Goal: Information Seeking & Learning: Learn about a topic

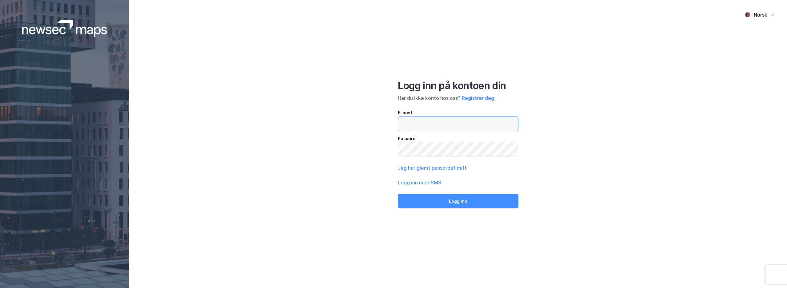
click at [442, 124] on input "email" at bounding box center [458, 124] width 120 height 14
paste input "[EMAIL_ADDRESS][DOMAIN_NAME]"
type input "[EMAIL_ADDRESS][DOMAIN_NAME]"
drag, startPoint x: 702, startPoint y: 131, endPoint x: 594, endPoint y: 127, distance: 108.7
click at [702, 131] on div "Norsk Logg inn på kontoen din Har du ikke konto hos oss? Registrer deg E-post […" at bounding box center [458, 144] width 658 height 288
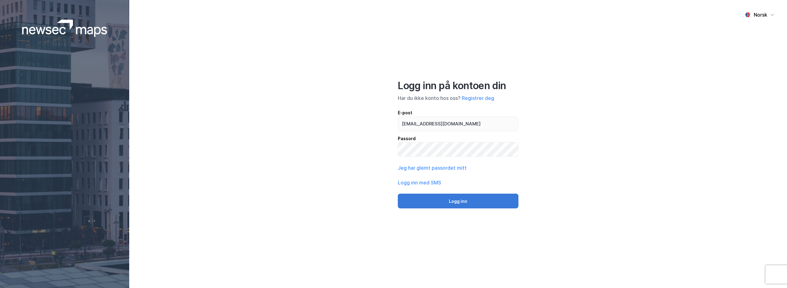
click at [460, 203] on button "Logg inn" at bounding box center [458, 201] width 121 height 15
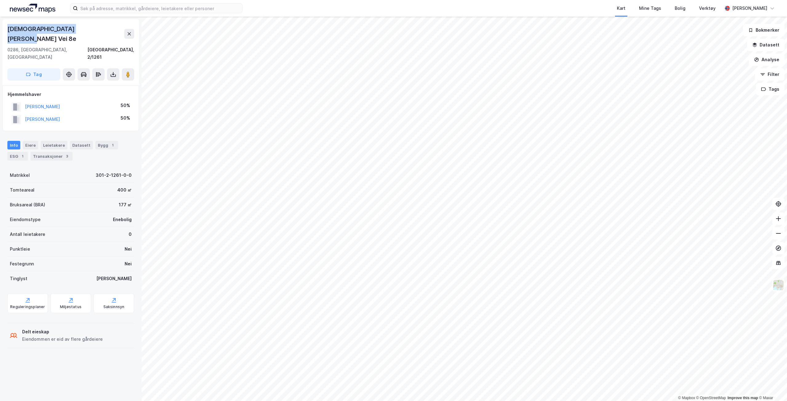
drag, startPoint x: 89, startPoint y: 30, endPoint x: 6, endPoint y: 32, distance: 83.1
click at [6, 32] on div "[PERSON_NAME] Vei 8e [GEOGRAPHIC_DATA], 2/1261 Tag" at bounding box center [70, 52] width 137 height 66
copy div "[DEMOGRAPHIC_DATA][PERSON_NAME] Vei 8e"
click at [48, 152] on div "Transaksjoner 3" at bounding box center [51, 156] width 42 height 9
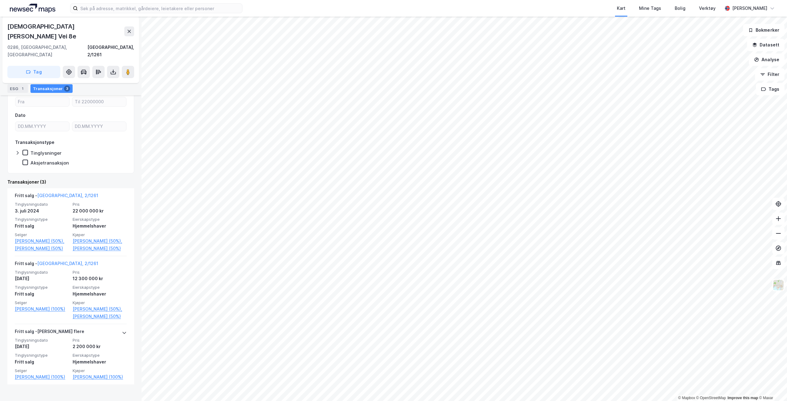
scroll to position [90, 0]
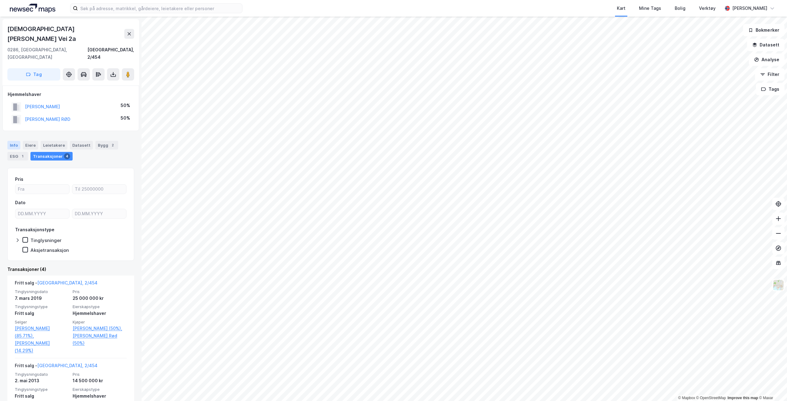
click at [13, 141] on div "Info" at bounding box center [13, 145] width 13 height 9
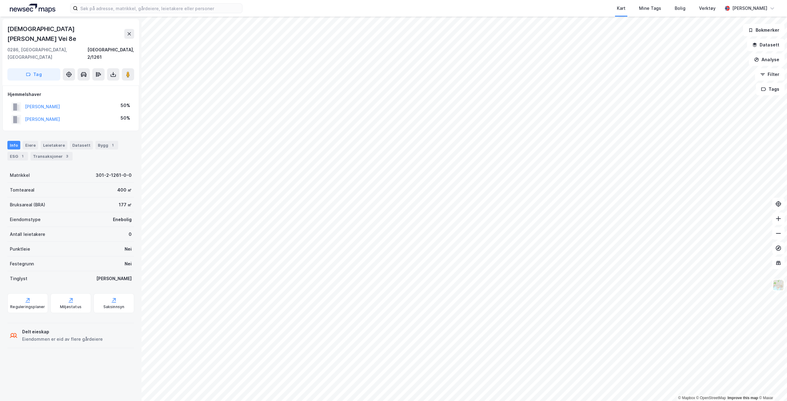
drag, startPoint x: 100, startPoint y: 105, endPoint x: 23, endPoint y: 108, distance: 77.0
click at [23, 113] on div "[PERSON_NAME] 50%" at bounding box center [71, 119] width 126 height 13
copy button "[PERSON_NAME]"
click at [685, 11] on div "Bolig" at bounding box center [680, 8] width 11 height 7
click at [767, 60] on button "Analyse" at bounding box center [767, 60] width 36 height 12
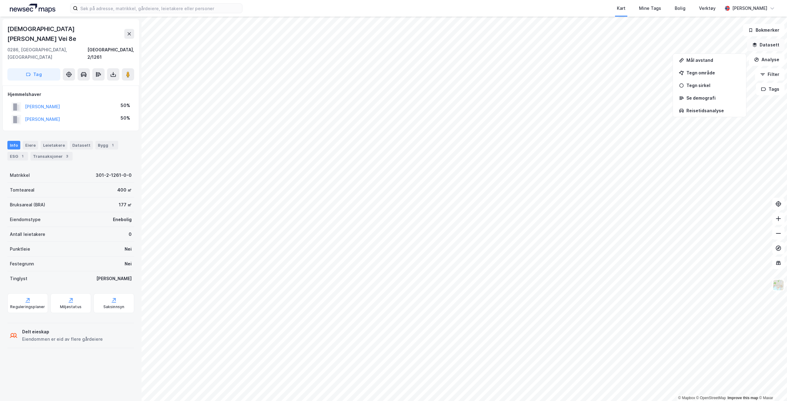
click at [768, 47] on button "Datasett" at bounding box center [766, 45] width 38 height 12
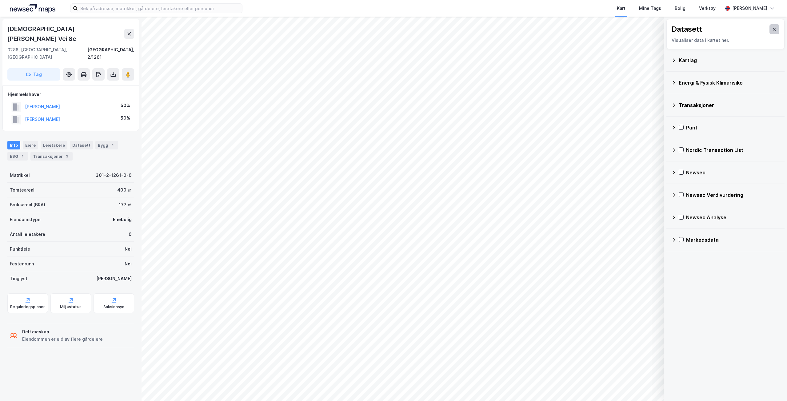
click at [772, 31] on icon at bounding box center [774, 29] width 5 height 5
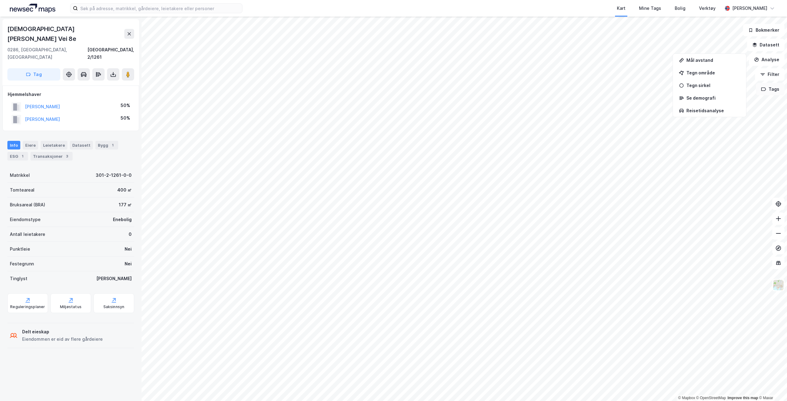
click at [771, 93] on button "Tags" at bounding box center [770, 89] width 29 height 12
click at [773, 76] on button "Filter" at bounding box center [770, 74] width 30 height 12
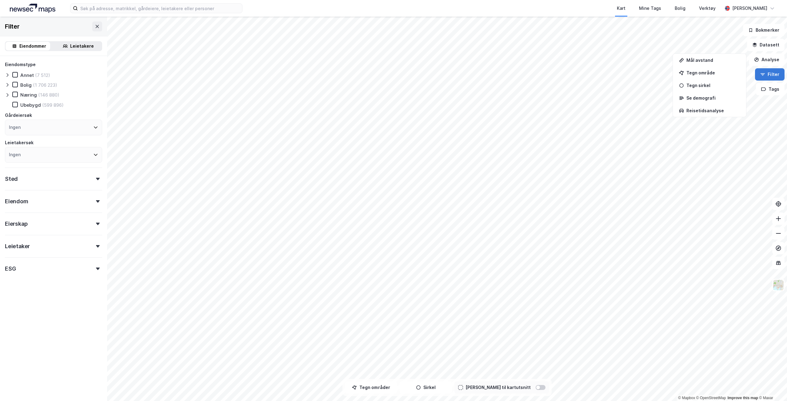
click at [773, 76] on button "Filter" at bounding box center [770, 74] width 30 height 12
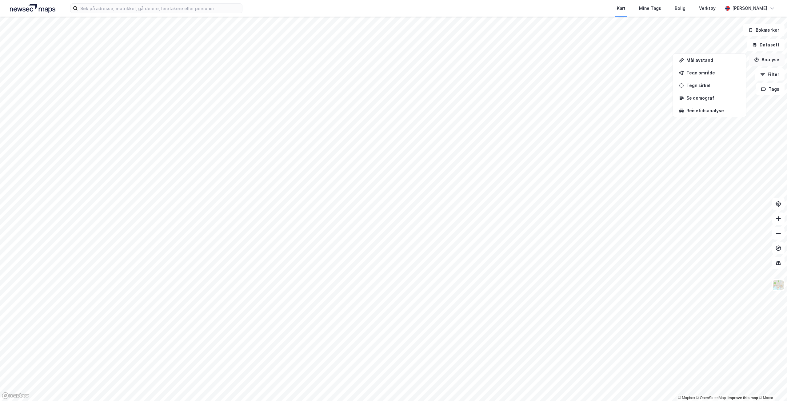
click at [771, 60] on button "Analyse" at bounding box center [767, 60] width 36 height 12
click at [769, 43] on button "Datasett" at bounding box center [766, 45] width 38 height 12
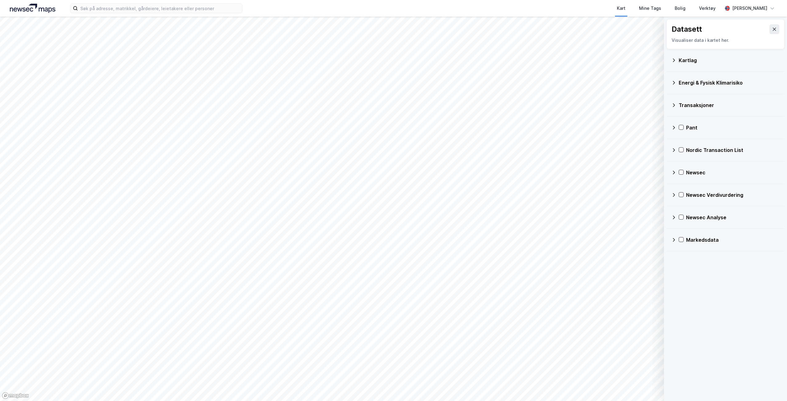
click at [717, 150] on div "Nordic Transaction List" at bounding box center [733, 150] width 94 height 7
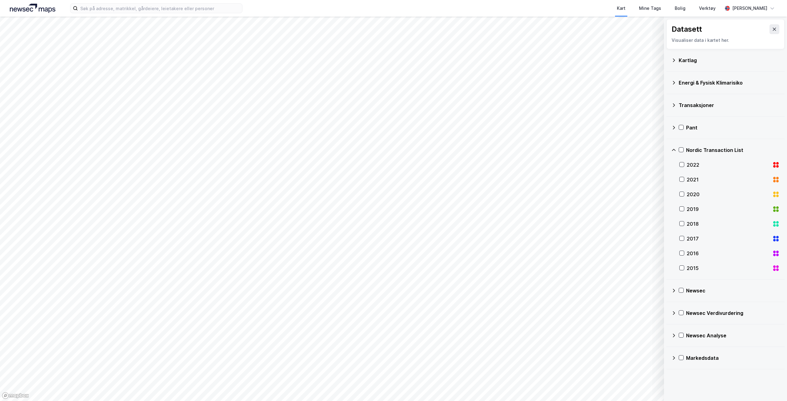
click at [717, 150] on div "Nordic Transaction List" at bounding box center [733, 150] width 94 height 7
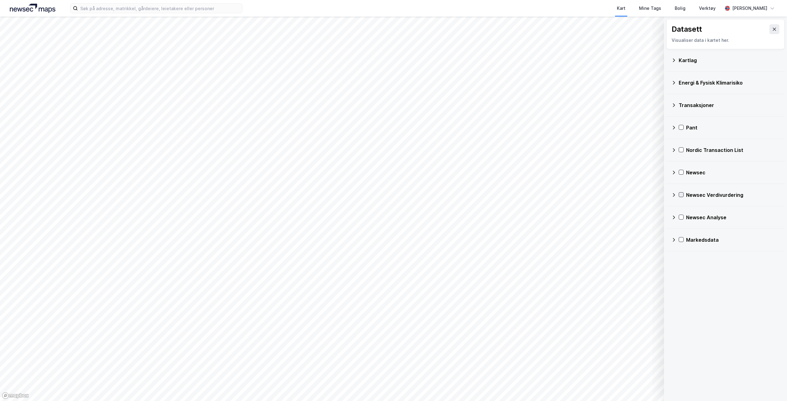
click at [681, 196] on icon at bounding box center [681, 195] width 3 height 2
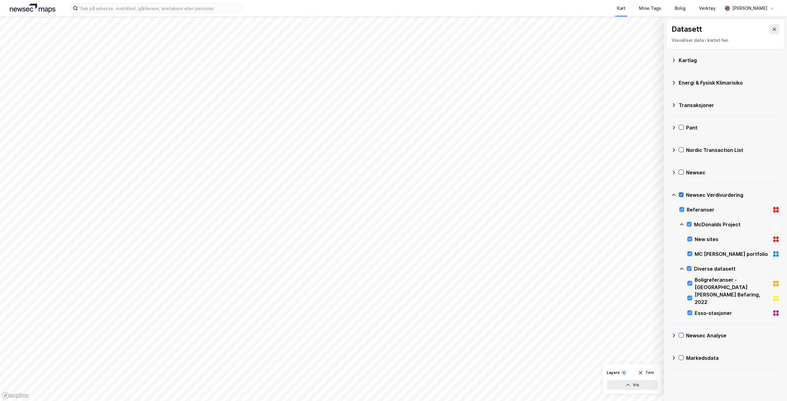
click at [681, 196] on icon at bounding box center [681, 195] width 3 height 2
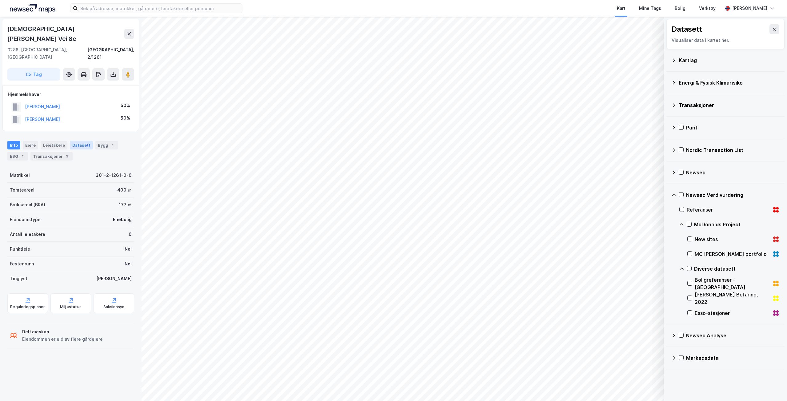
click at [70, 141] on div "Datasett" at bounding box center [81, 145] width 23 height 9
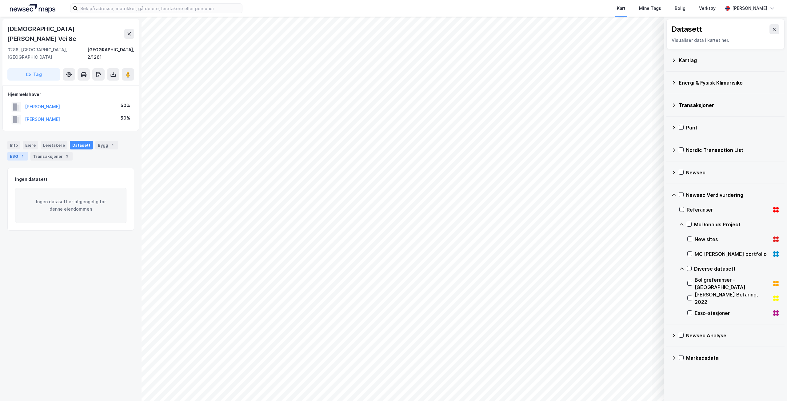
click at [8, 152] on div "ESG 1" at bounding box center [17, 156] width 21 height 9
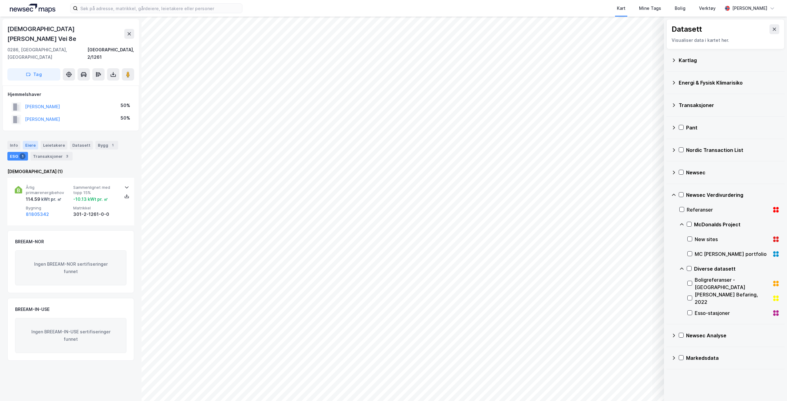
click at [35, 141] on div "Eiere" at bounding box center [30, 145] width 15 height 9
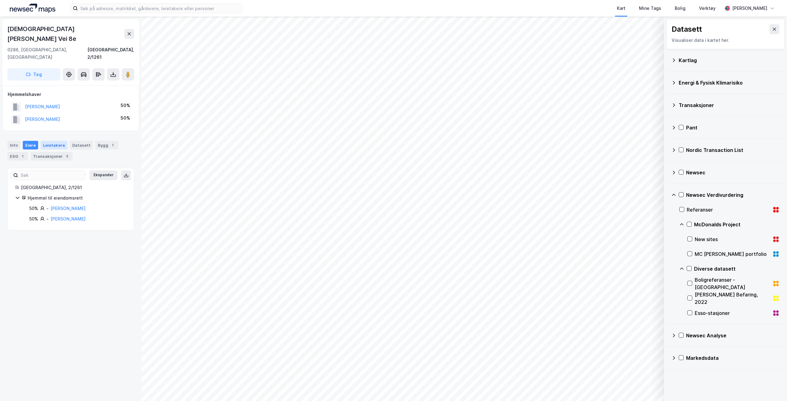
click at [56, 141] on div "Leietakere" at bounding box center [54, 145] width 27 height 9
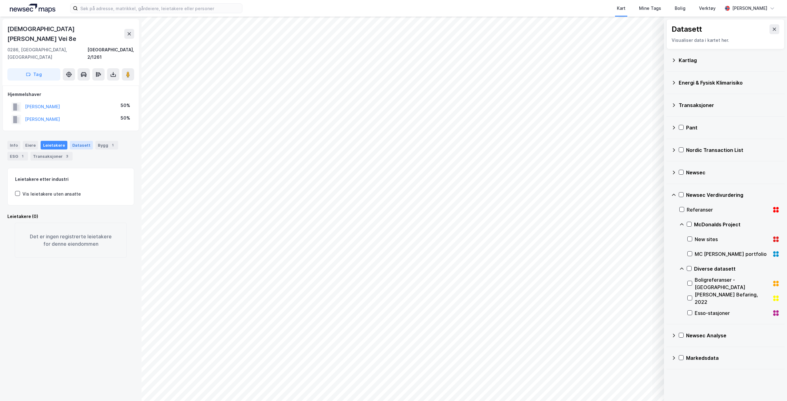
click at [81, 141] on div "Datasett" at bounding box center [81, 145] width 23 height 9
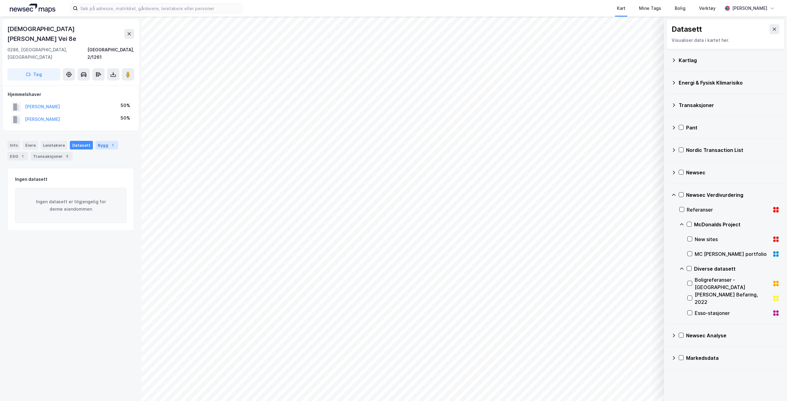
click at [99, 141] on div "Bygg 1" at bounding box center [106, 145] width 23 height 9
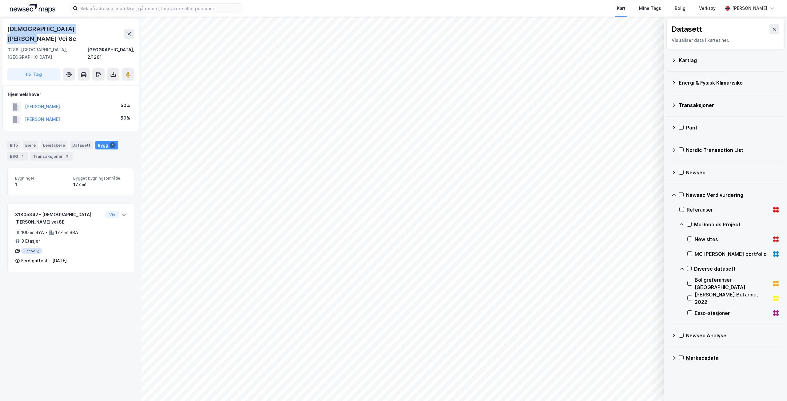
drag, startPoint x: 98, startPoint y: 31, endPoint x: 10, endPoint y: 31, distance: 88.0
click at [10, 31] on div "[DEMOGRAPHIC_DATA][PERSON_NAME] Vei 8e" at bounding box center [70, 34] width 127 height 20
click at [90, 26] on div "[DEMOGRAPHIC_DATA][PERSON_NAME] Vei 8e" at bounding box center [70, 34] width 127 height 20
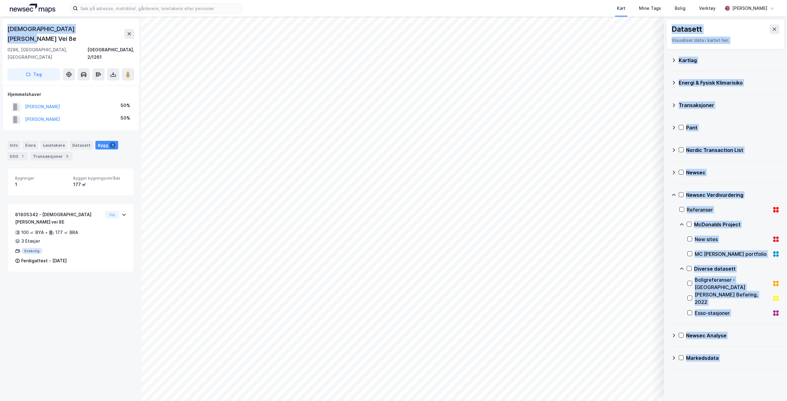
drag, startPoint x: 93, startPoint y: 29, endPoint x: -3, endPoint y: 30, distance: 95.7
click at [0, 30] on html "Kart Mine Tags Bolig Verktøy [PERSON_NAME] © Mapbox © OpenStreetMap Improve thi…" at bounding box center [393, 200] width 787 height 401
copy div "© Mapbox © OpenStreetMap Improve this map © Maxar Datasett Visualiser data i ka…"
click at [0, 0] on button "[PERSON_NAME]" at bounding box center [0, 0] width 0 height 0
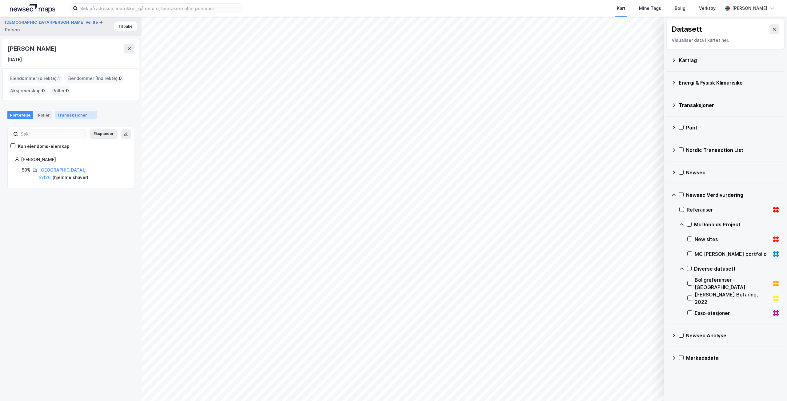
click at [72, 117] on div "Transaksjoner 5" at bounding box center [76, 115] width 42 height 9
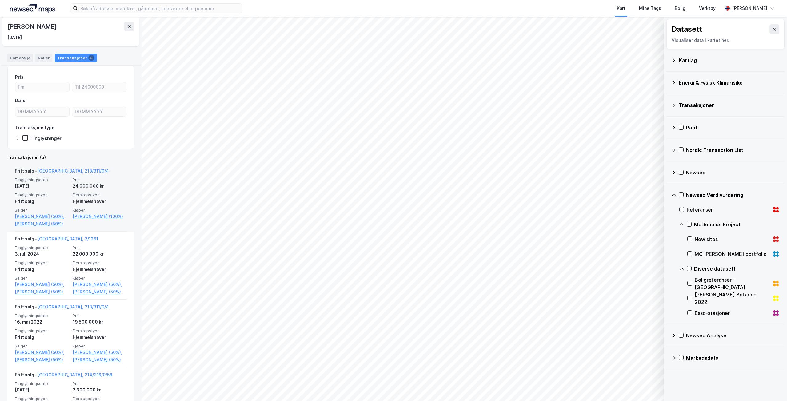
scroll to position [184, 0]
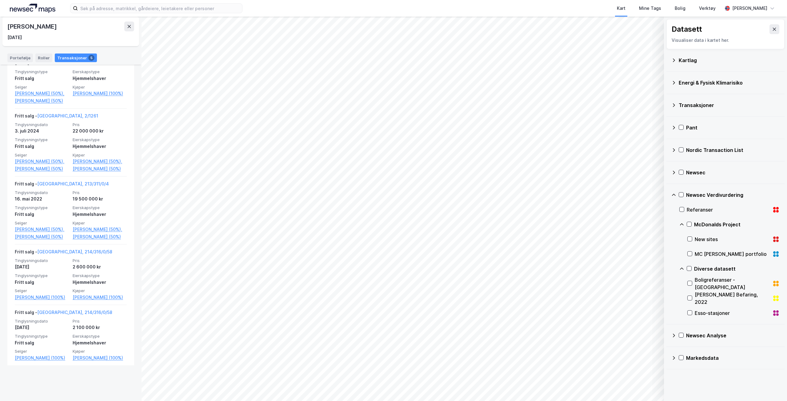
click at [376, 401] on html "Kart Mine Tags Bolig Verktøy [PERSON_NAME] © Mapbox © OpenStreetMap Improve thi…" at bounding box center [393, 200] width 787 height 401
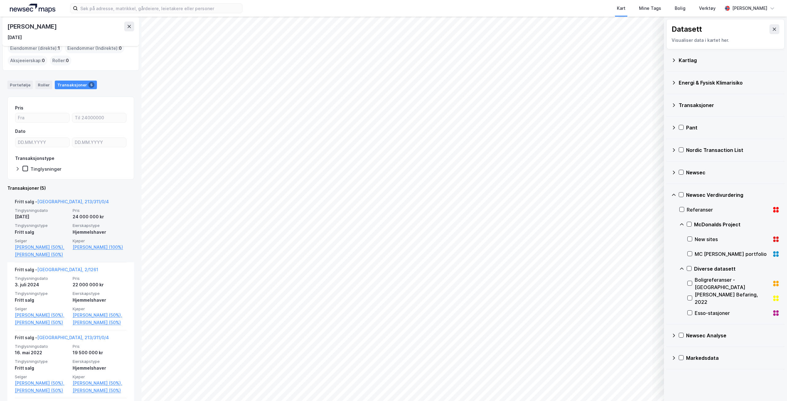
scroll to position [0, 0]
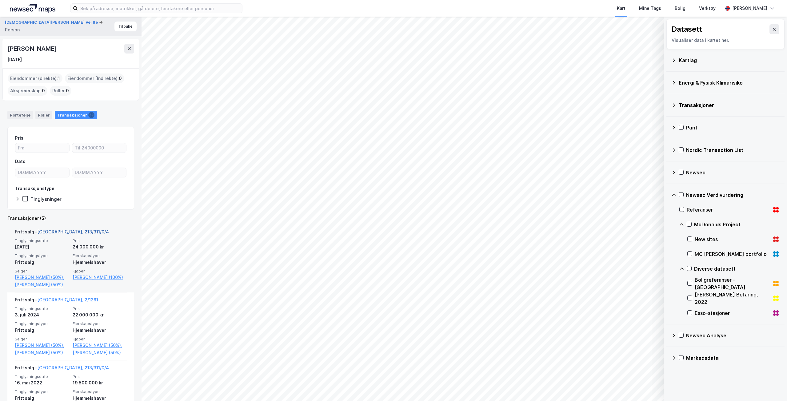
click at [52, 232] on link "[GEOGRAPHIC_DATA], 213/311/0/4" at bounding box center [73, 231] width 72 height 5
